Goal: Information Seeking & Learning: Find specific fact

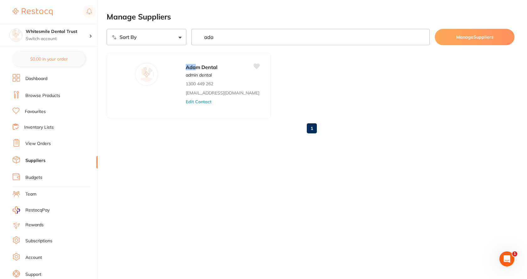
scroll to position [18, 0]
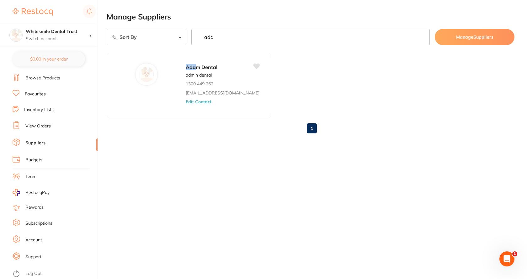
click at [42, 129] on link "View Orders" at bounding box center [37, 126] width 25 height 6
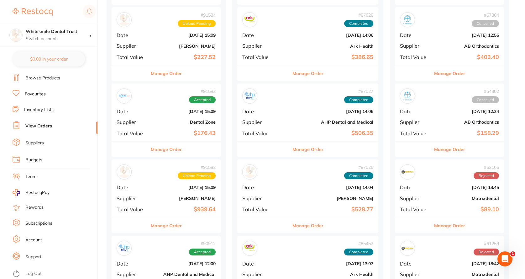
scroll to position [345, 0]
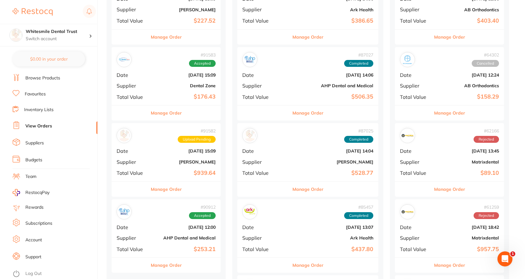
click at [166, 163] on b "[PERSON_NAME]" at bounding box center [184, 161] width 63 height 5
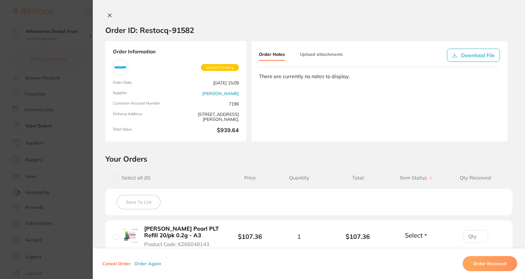
click at [167, 236] on b "[PERSON_NAME] Pearl PLT Refill 20/pk 0.2g - A3" at bounding box center [181, 232] width 75 height 13
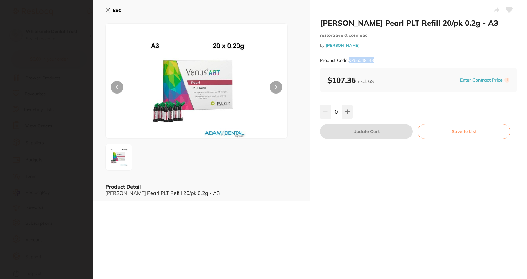
drag, startPoint x: 349, startPoint y: 59, endPoint x: 374, endPoint y: 61, distance: 25.5
click at [378, 58] on div "Product Code: KZ66048143" at bounding box center [418, 60] width 197 height 15
copy small "KZ66048143"
click at [105, 10] on div "ESC Product Detail [PERSON_NAME] Pearl PLT Refill 20/pk 0.2g - A3" at bounding box center [201, 100] width 217 height 201
click at [108, 9] on icon at bounding box center [107, 10] width 5 height 5
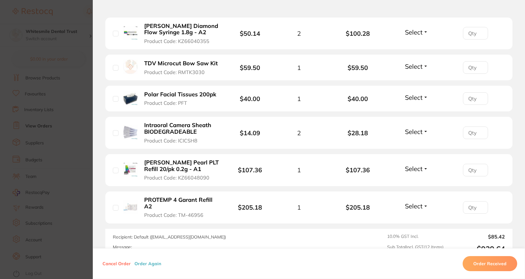
scroll to position [408, 0]
click at [170, 129] on b "Intraoral Camera Sheath BIODEGRADEABLE" at bounding box center [181, 127] width 75 height 13
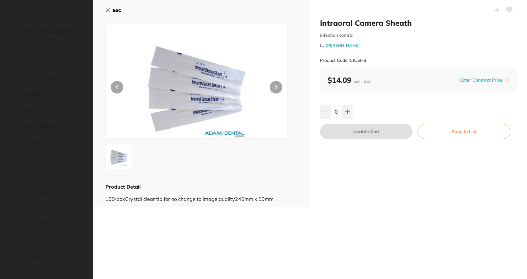
scroll to position [0, 0]
drag, startPoint x: 349, startPoint y: 60, endPoint x: 371, endPoint y: 60, distance: 22.6
click at [371, 60] on div "Product Code: ICICSH8" at bounding box center [418, 60] width 197 height 15
copy small "ICICSH8"
click at [107, 12] on icon at bounding box center [107, 10] width 5 height 5
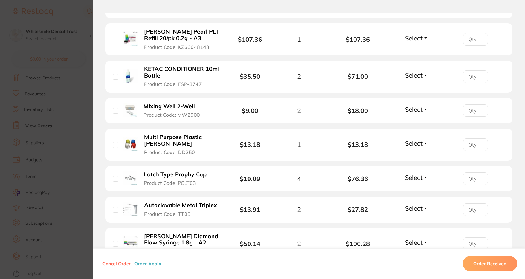
scroll to position [157, 0]
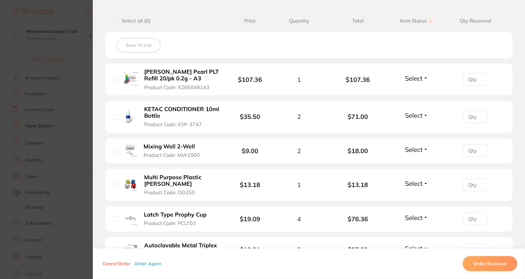
click at [166, 115] on b "KETAC CONDITIONER 10ml Bottle" at bounding box center [181, 112] width 75 height 13
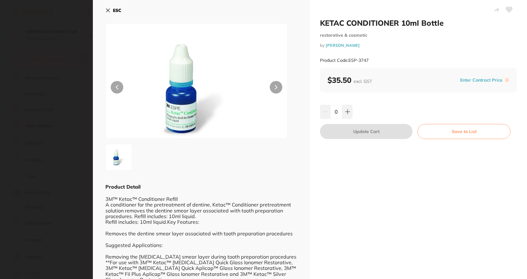
scroll to position [0, 0]
drag, startPoint x: 349, startPoint y: 58, endPoint x: 366, endPoint y: 62, distance: 17.7
click at [371, 62] on div "Product Code: ESP-3747" at bounding box center [418, 60] width 197 height 15
copy small "ESP-3747"
click at [107, 8] on button "ESC" at bounding box center [113, 10] width 16 height 11
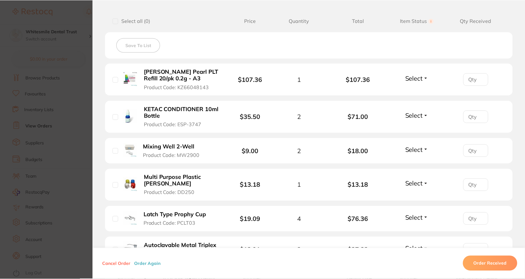
scroll to position [345, 0]
click at [166, 150] on button "Mixing Well 2-Well Product Code: MW2900" at bounding box center [175, 150] width 67 height 15
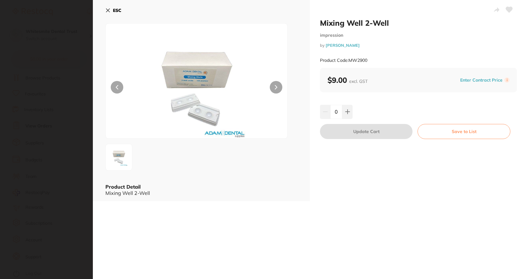
scroll to position [0, 0]
drag, startPoint x: 349, startPoint y: 60, endPoint x: 377, endPoint y: 60, distance: 28.2
click at [377, 60] on div "Product Code: MW2900" at bounding box center [418, 60] width 197 height 15
copy small "MW2900"
click at [107, 9] on icon at bounding box center [107, 10] width 3 height 3
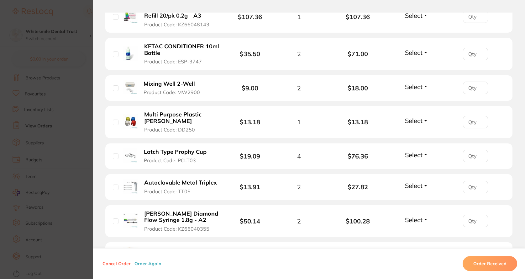
scroll to position [251, 0]
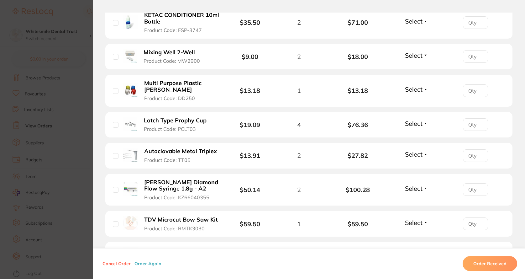
click at [170, 95] on span "Product Code: DD250" at bounding box center [169, 98] width 51 height 6
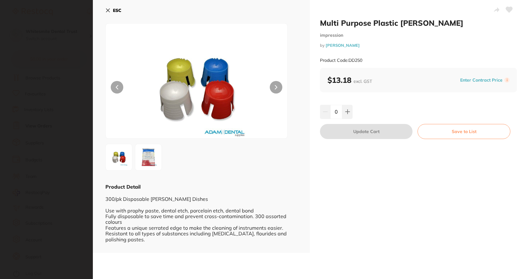
scroll to position [0, 0]
drag, startPoint x: 349, startPoint y: 60, endPoint x: 367, endPoint y: 57, distance: 18.4
click at [367, 57] on div "Product Code: DD250" at bounding box center [418, 60] width 197 height 15
copy small "DD250"
click at [109, 9] on icon at bounding box center [107, 10] width 3 height 3
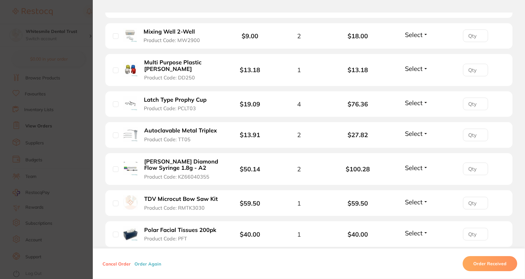
scroll to position [282, 0]
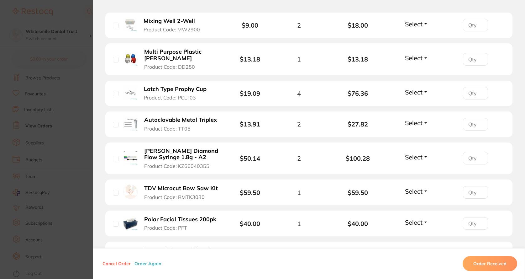
click at [169, 93] on button "Latch Type Prophy Cup Product Code: PCLT03" at bounding box center [178, 93] width 72 height 15
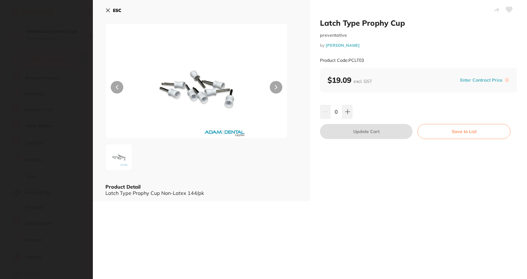
scroll to position [0, 0]
drag, startPoint x: 349, startPoint y: 59, endPoint x: 378, endPoint y: 62, distance: 29.3
click at [378, 62] on div "Product Code: PCLT03" at bounding box center [418, 60] width 197 height 15
copy small "PCLT03"
click at [107, 12] on icon at bounding box center [107, 10] width 5 height 5
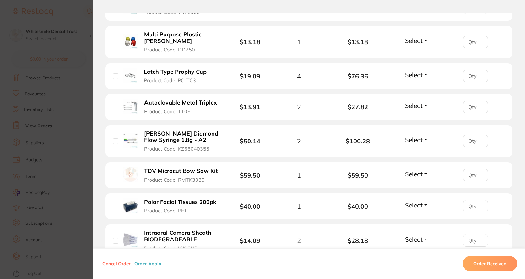
scroll to position [314, 0]
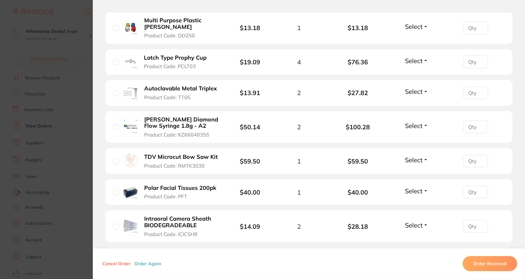
click at [157, 93] on button "Autoclavable Metal Triplex Product Code: TT05" at bounding box center [181, 92] width 79 height 15
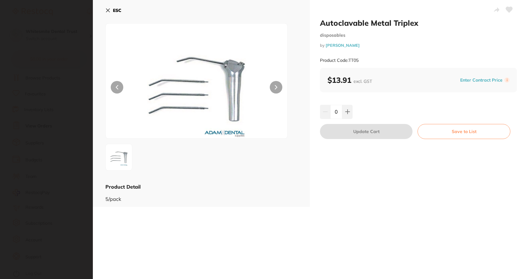
scroll to position [0, 0]
drag, startPoint x: 351, startPoint y: 58, endPoint x: 368, endPoint y: 57, distance: 17.6
click at [368, 57] on div "Product Code: TT05" at bounding box center [418, 60] width 197 height 15
drag, startPoint x: 348, startPoint y: 59, endPoint x: 368, endPoint y: 59, distance: 20.1
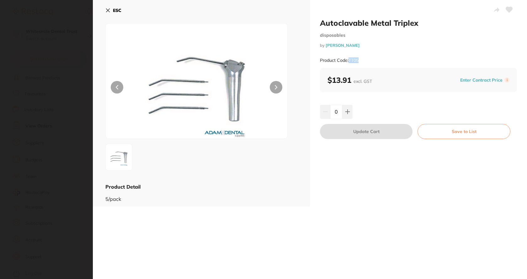
click at [368, 59] on div "Product Code: TT05" at bounding box center [418, 60] width 197 height 15
copy small "TT05"
click at [110, 10] on icon at bounding box center [107, 10] width 5 height 5
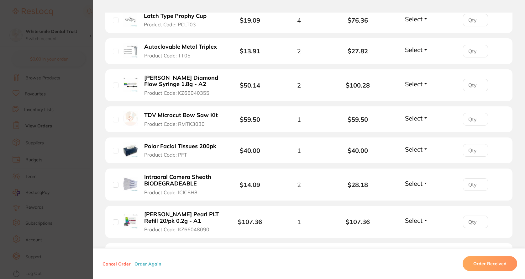
scroll to position [376, 0]
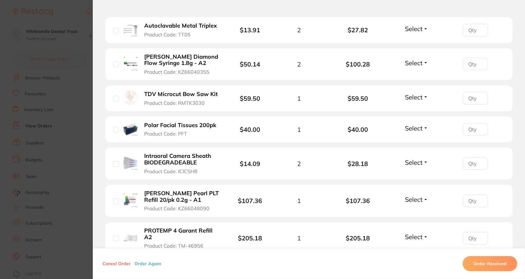
click at [167, 97] on b "TDV Microcut Bow Saw Kit" at bounding box center [181, 94] width 74 height 7
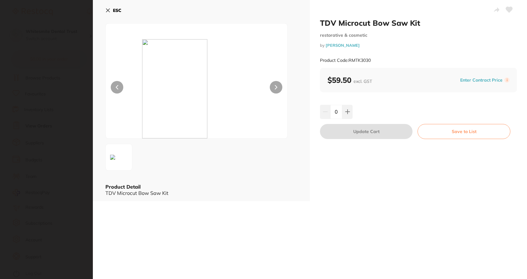
scroll to position [0, 0]
drag, startPoint x: 348, startPoint y: 59, endPoint x: 374, endPoint y: 61, distance: 26.7
click at [374, 61] on div "Product Code: RMTK3030" at bounding box center [418, 60] width 197 height 15
copy small "RMTK3030"
click at [111, 9] on button "ESC" at bounding box center [113, 10] width 16 height 11
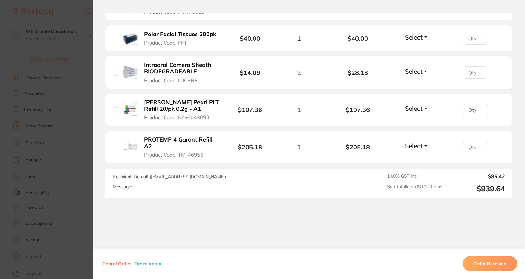
scroll to position [471, 0]
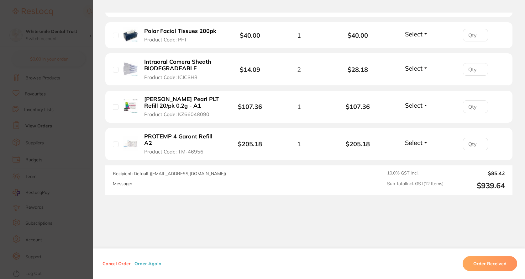
click at [167, 37] on span "Product Code: PFT" at bounding box center [165, 40] width 43 height 6
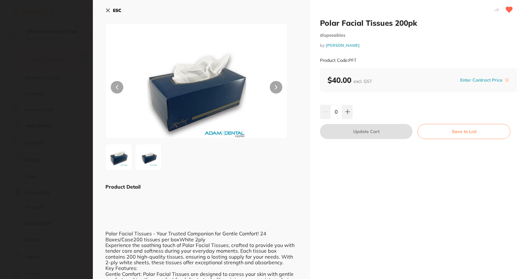
scroll to position [0, 0]
drag, startPoint x: 349, startPoint y: 60, endPoint x: 360, endPoint y: 62, distance: 11.3
click at [360, 62] on div "Product Code: PFT" at bounding box center [418, 60] width 197 height 15
copy small "PFT"
click at [103, 10] on div "ESC Product Detail Polar Facial Tissues - Your Trusted Companion for Gentle Com…" at bounding box center [201, 190] width 217 height 380
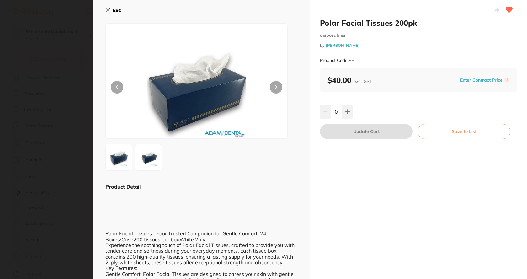
click at [109, 10] on icon at bounding box center [107, 10] width 5 height 5
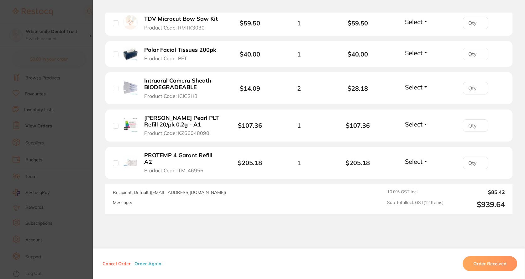
scroll to position [376, 0]
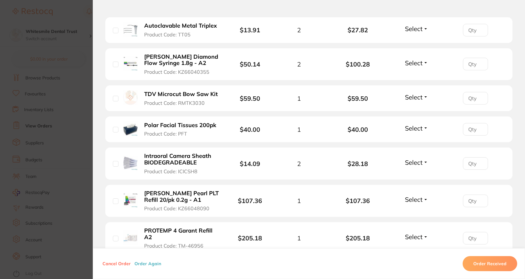
drag, startPoint x: 166, startPoint y: 60, endPoint x: 207, endPoint y: 58, distance: 40.5
click at [167, 60] on b "[PERSON_NAME] Diamond Flow Syringe 1.8g - A2" at bounding box center [181, 60] width 75 height 13
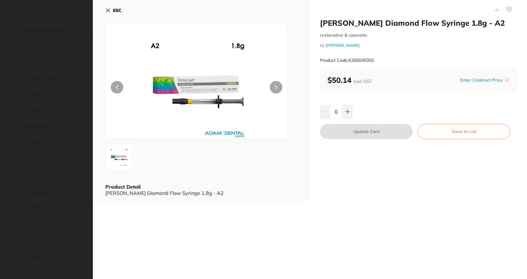
scroll to position [0, 0]
drag, startPoint x: 349, startPoint y: 59, endPoint x: 383, endPoint y: 56, distance: 34.3
click at [383, 56] on div "Product Code: KZ66040355" at bounding box center [418, 60] width 197 height 15
copy small "KZ66040355"
click at [110, 9] on icon at bounding box center [107, 10] width 5 height 5
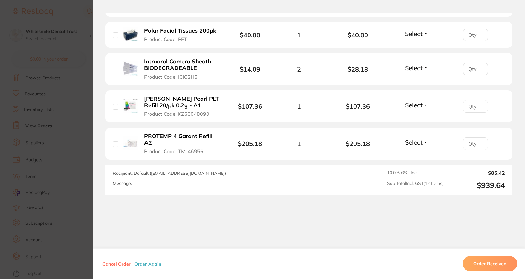
scroll to position [480, 0]
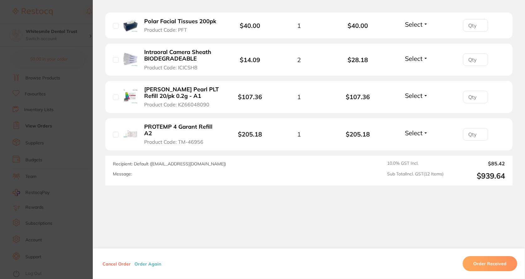
click at [162, 135] on b "PROTEMP 4 Garant Refill A2" at bounding box center [181, 130] width 75 height 13
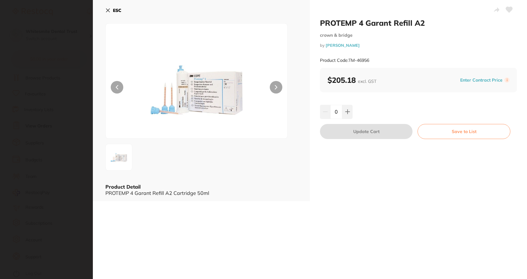
scroll to position [0, 0]
drag, startPoint x: 349, startPoint y: 58, endPoint x: 388, endPoint y: 59, distance: 39.2
click at [388, 59] on div "Product Code: TM-46956" at bounding box center [418, 60] width 197 height 15
click at [106, 13] on icon at bounding box center [107, 10] width 5 height 5
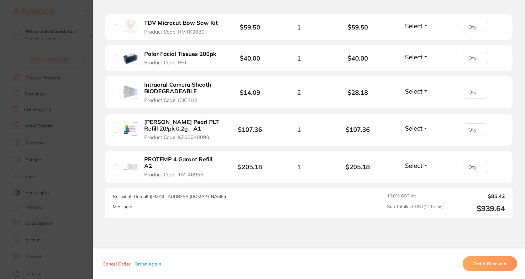
scroll to position [355, 0]
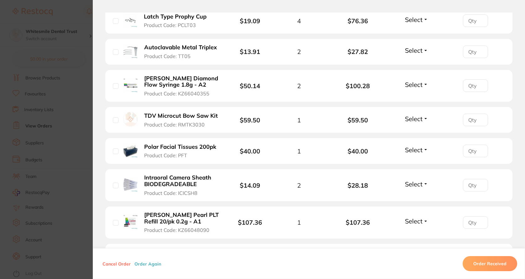
click at [83, 51] on section "Order ID: Restocq- 91582 Order Information Upload Pending Order Date [DATE] 15:…" at bounding box center [262, 139] width 525 height 279
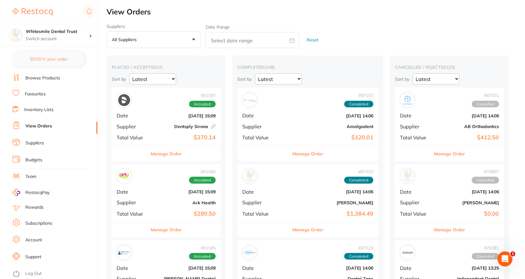
click at [58, 77] on link "Browse Products" at bounding box center [42, 78] width 35 height 6
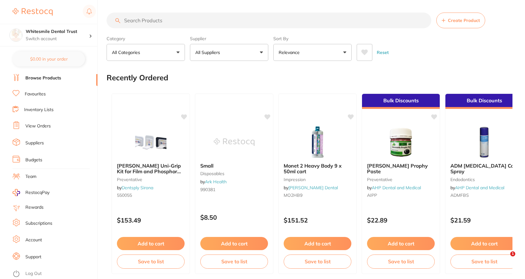
click at [166, 19] on input "search" at bounding box center [269, 21] width 325 height 16
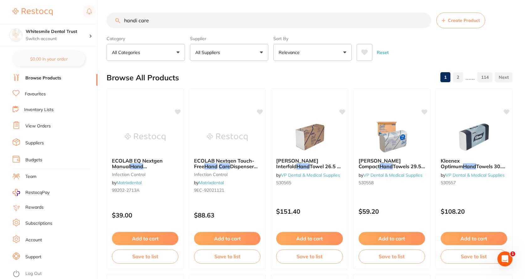
drag, startPoint x: 159, startPoint y: 20, endPoint x: 118, endPoint y: 23, distance: 40.9
click at [118, 23] on div "handi care Create Product" at bounding box center [310, 21] width 406 height 16
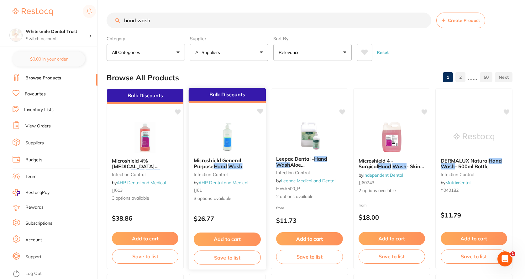
click at [218, 183] on link "AHP Dental and Medical" at bounding box center [224, 183] width 50 height 6
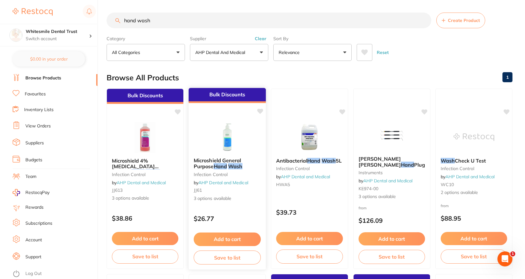
click at [226, 172] on small "infection control" at bounding box center [227, 174] width 67 height 5
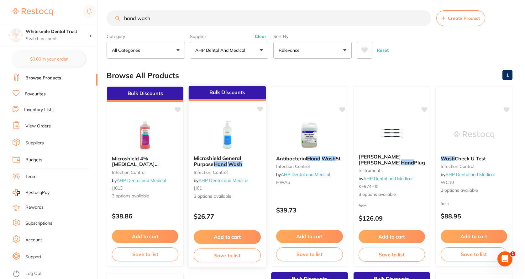
click at [229, 158] on span "Microshield General Purpose" at bounding box center [218, 161] width 48 height 12
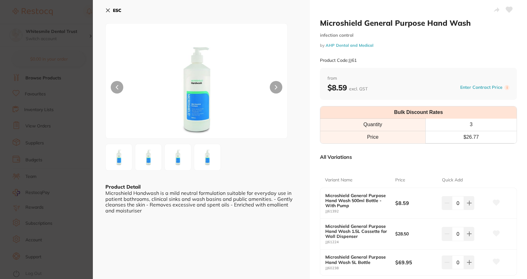
click at [109, 13] on button "ESC" at bounding box center [113, 10] width 16 height 11
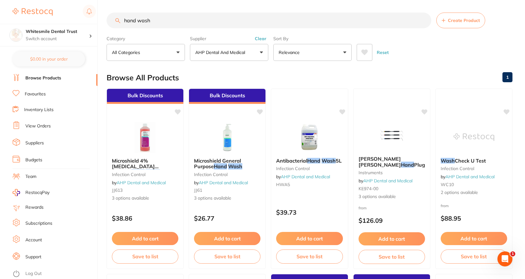
click at [152, 20] on input "hand wash" at bounding box center [269, 21] width 325 height 16
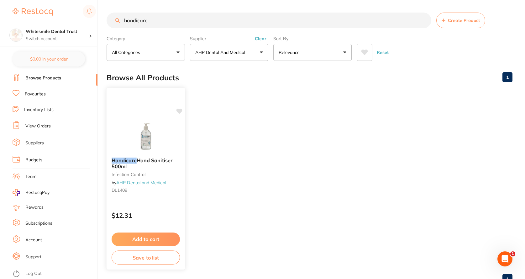
click at [119, 162] on em "Handicare" at bounding box center [124, 160] width 25 height 6
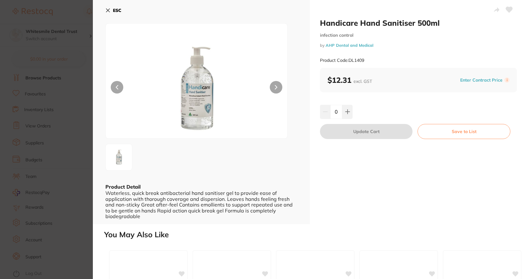
click at [111, 12] on button "ESC" at bounding box center [113, 10] width 16 height 11
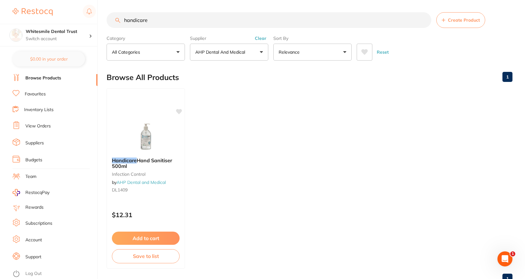
drag, startPoint x: 150, startPoint y: 21, endPoint x: 118, endPoint y: 29, distance: 33.3
click at [118, 29] on section "handicare Create Product Category All Categories All Categories infection contr…" at bounding box center [310, 36] width 406 height 48
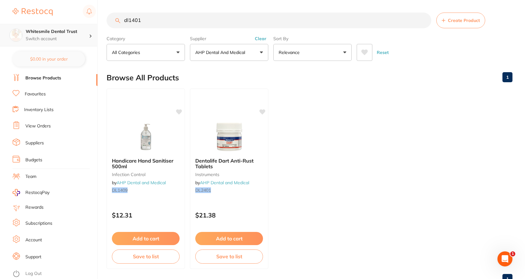
scroll to position [0, 0]
type input "dl1401"
